Goal: Task Accomplishment & Management: Complete application form

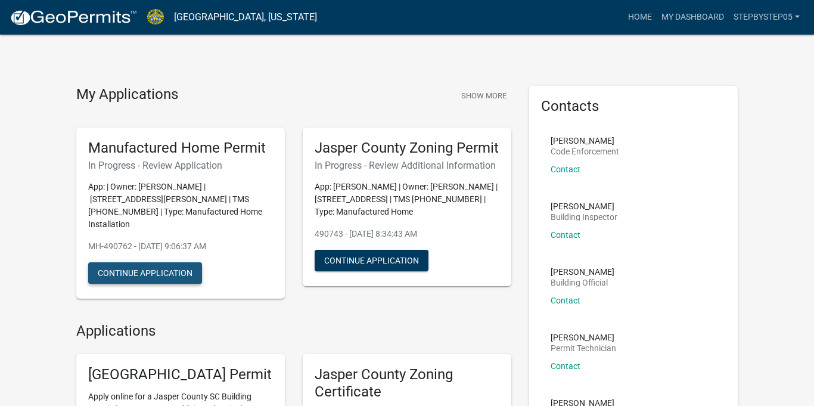
click at [169, 262] on button "Continue Application" at bounding box center [145, 272] width 114 height 21
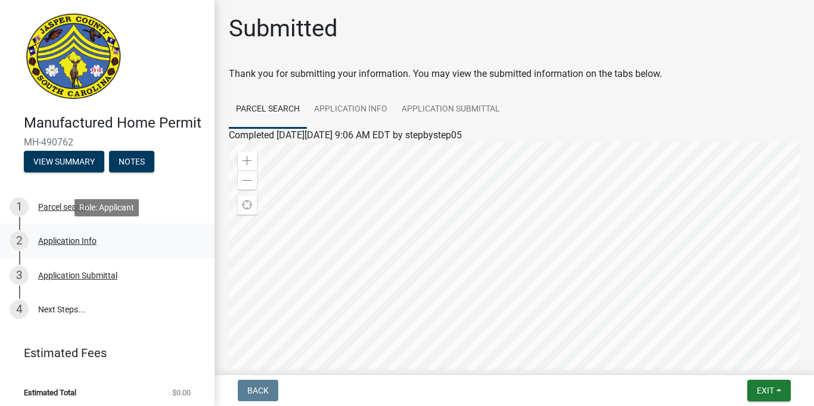
click at [63, 243] on div "Application Info" at bounding box center [67, 241] width 58 height 8
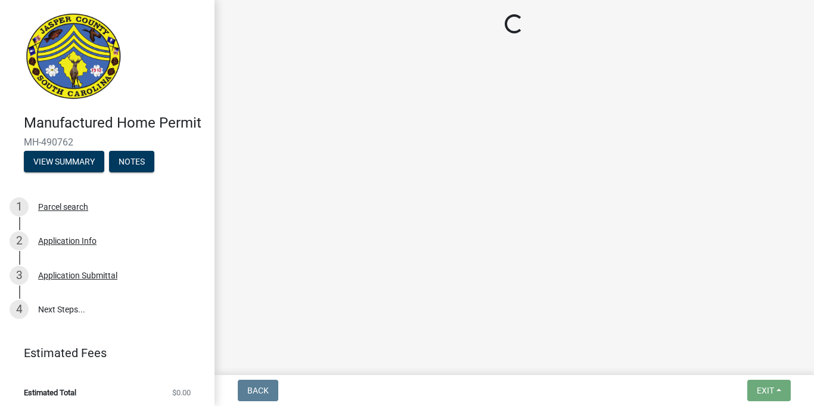
select select "00748aa1-56c2-4786-b7ff-9b3cb1d8d455"
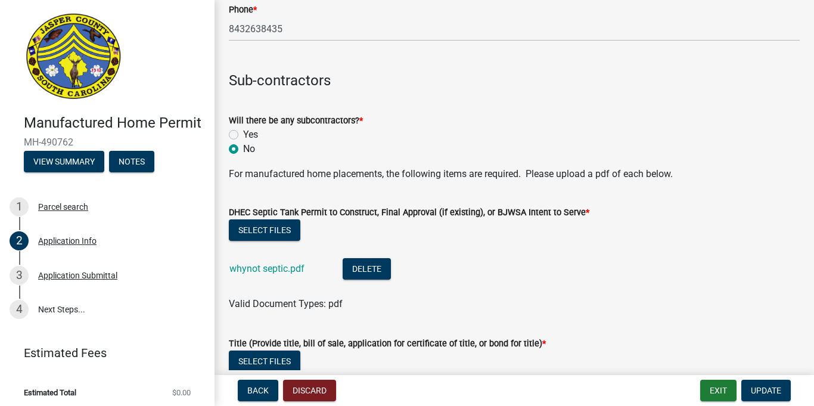
scroll to position [3027, 0]
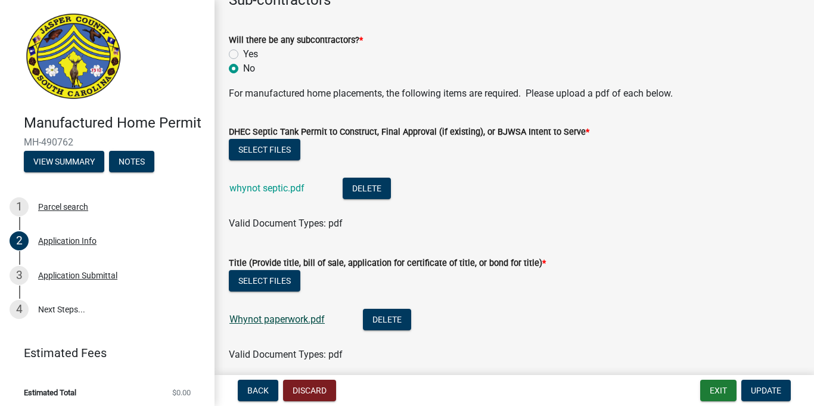
click at [294, 315] on link "Whynot paperwork.pdf" at bounding box center [276, 318] width 95 height 11
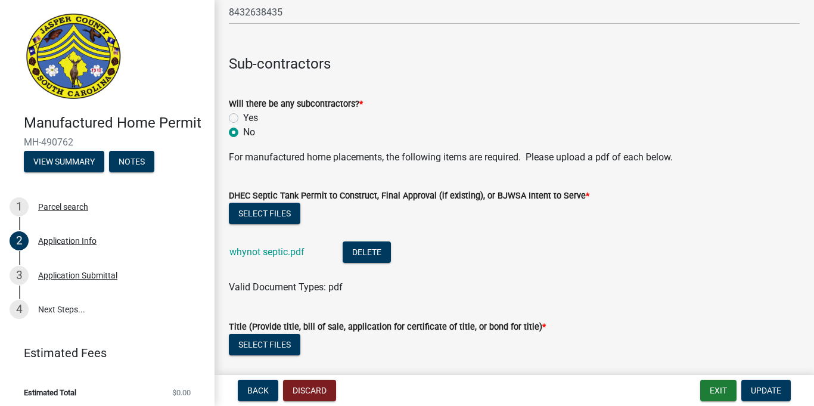
scroll to position [2759, 0]
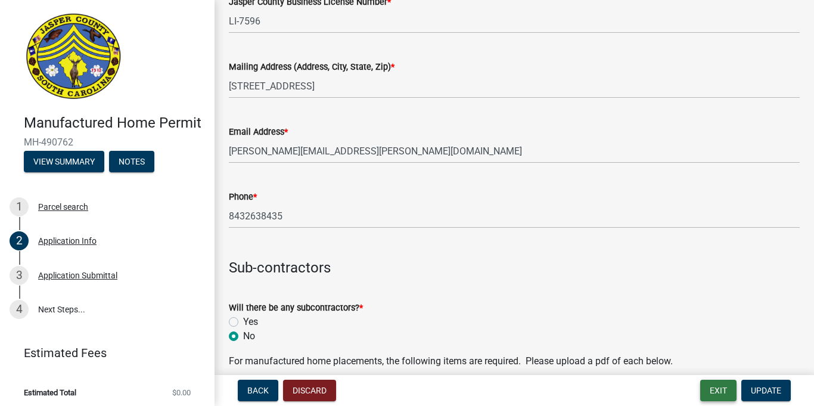
click at [722, 393] on button "Exit" at bounding box center [718, 390] width 36 height 21
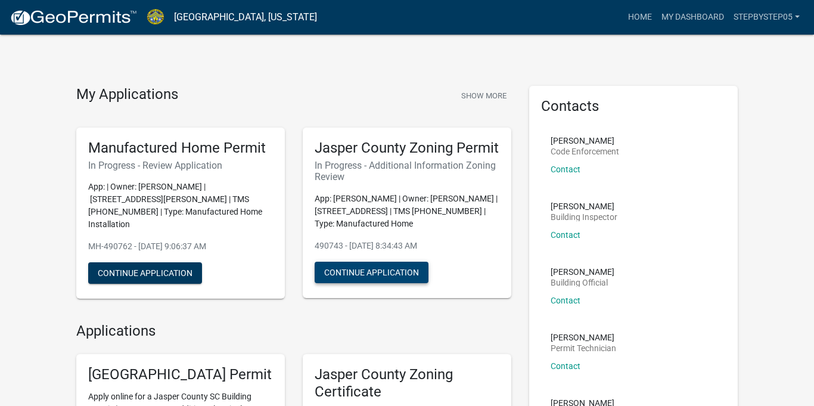
click at [373, 283] on button "Continue Application" at bounding box center [372, 272] width 114 height 21
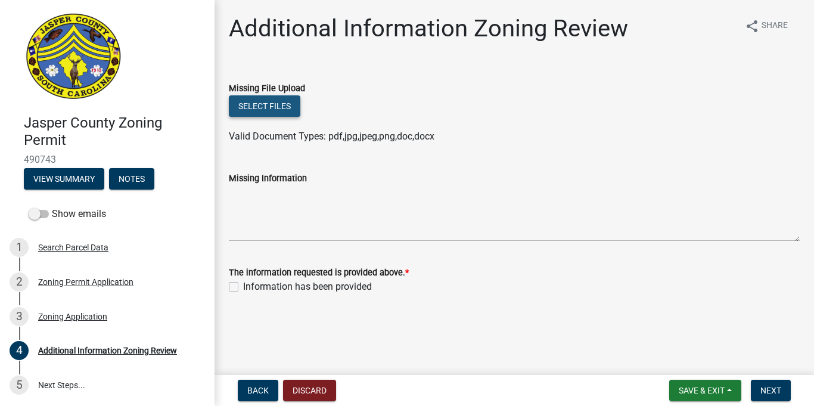
click at [254, 98] on button "Select files" at bounding box center [265, 105] width 72 height 21
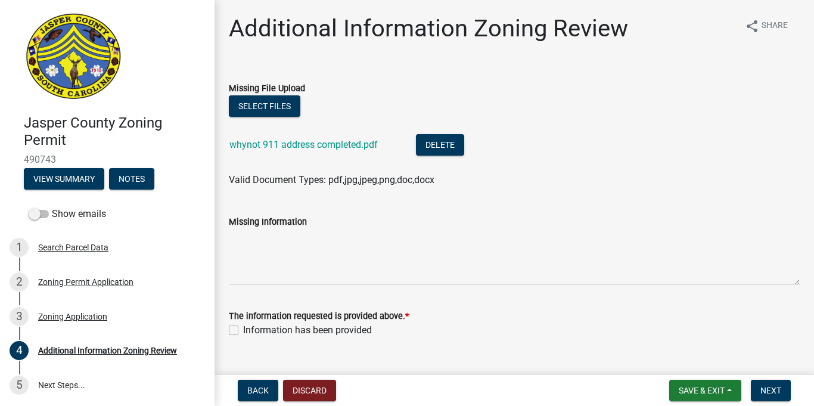
drag, startPoint x: 237, startPoint y: 330, endPoint x: 246, endPoint y: 327, distance: 8.7
click at [239, 330] on div "Information has been provided" at bounding box center [514, 330] width 571 height 14
click at [243, 328] on label "Information has been provided" at bounding box center [307, 330] width 129 height 14
click at [243, 328] on input "Information has been provided" at bounding box center [247, 327] width 8 height 8
checkbox input "true"
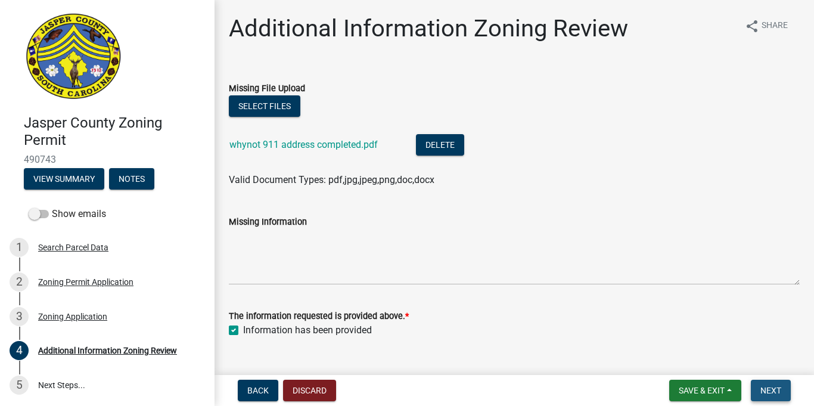
click at [769, 391] on span "Next" at bounding box center [770, 391] width 21 height 10
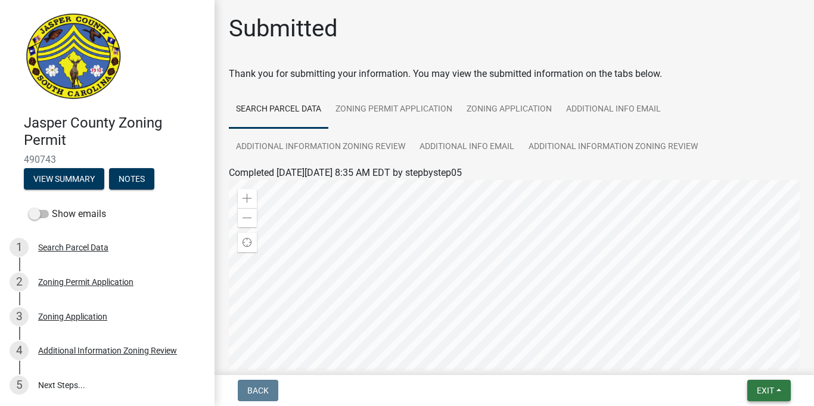
click at [774, 387] on span "Exit" at bounding box center [765, 391] width 17 height 10
click at [727, 357] on button "Save & Exit" at bounding box center [742, 359] width 95 height 29
